Goal: Check status

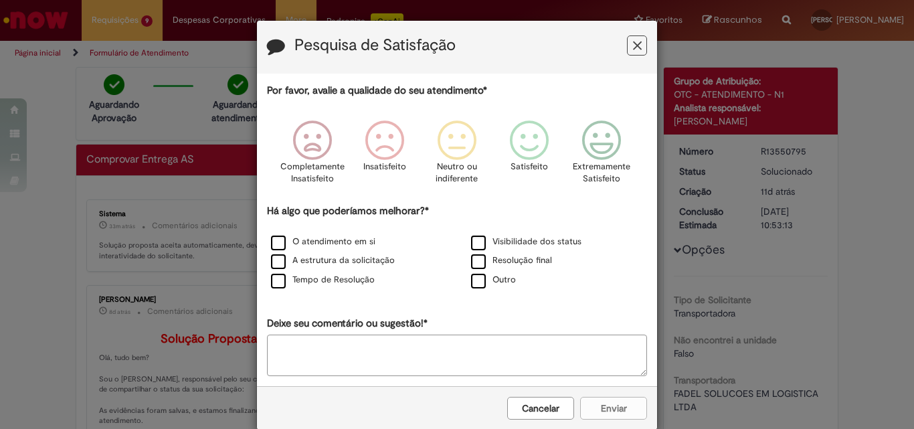
click at [627, 40] on button "Feedback" at bounding box center [637, 45] width 20 height 20
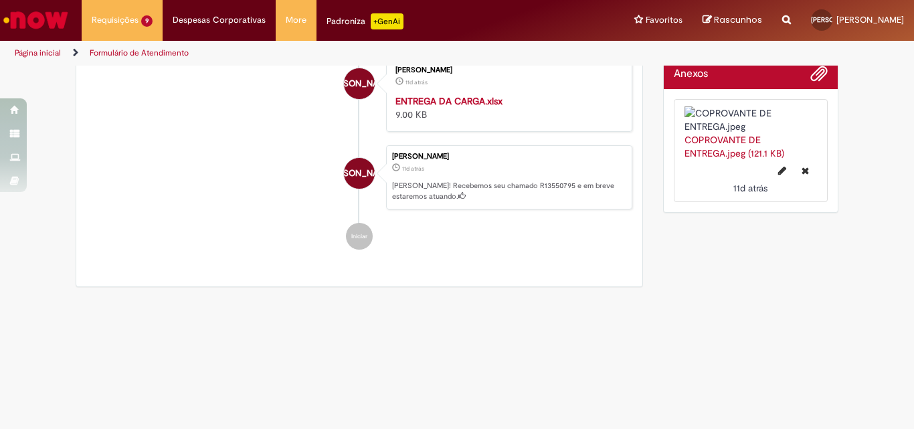
scroll to position [669, 0]
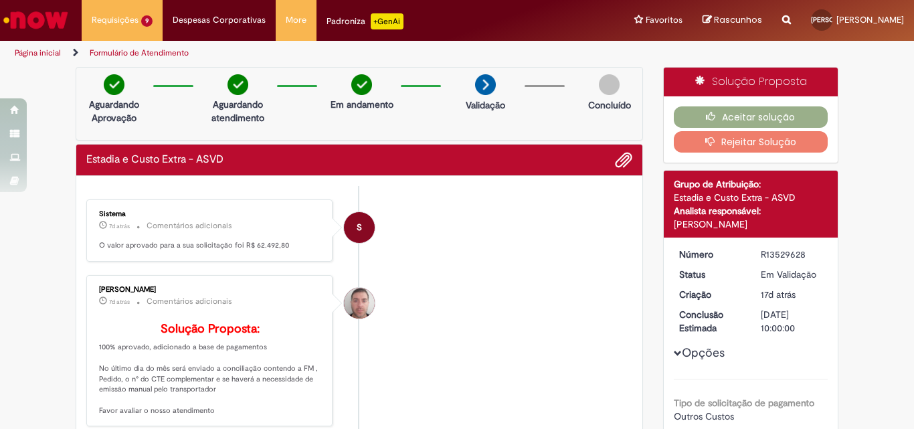
click at [253, 246] on p "O valor aprovado para a sua solicitação foi R$ 62.492,80" at bounding box center [210, 245] width 223 height 11
